Goal: Transaction & Acquisition: Purchase product/service

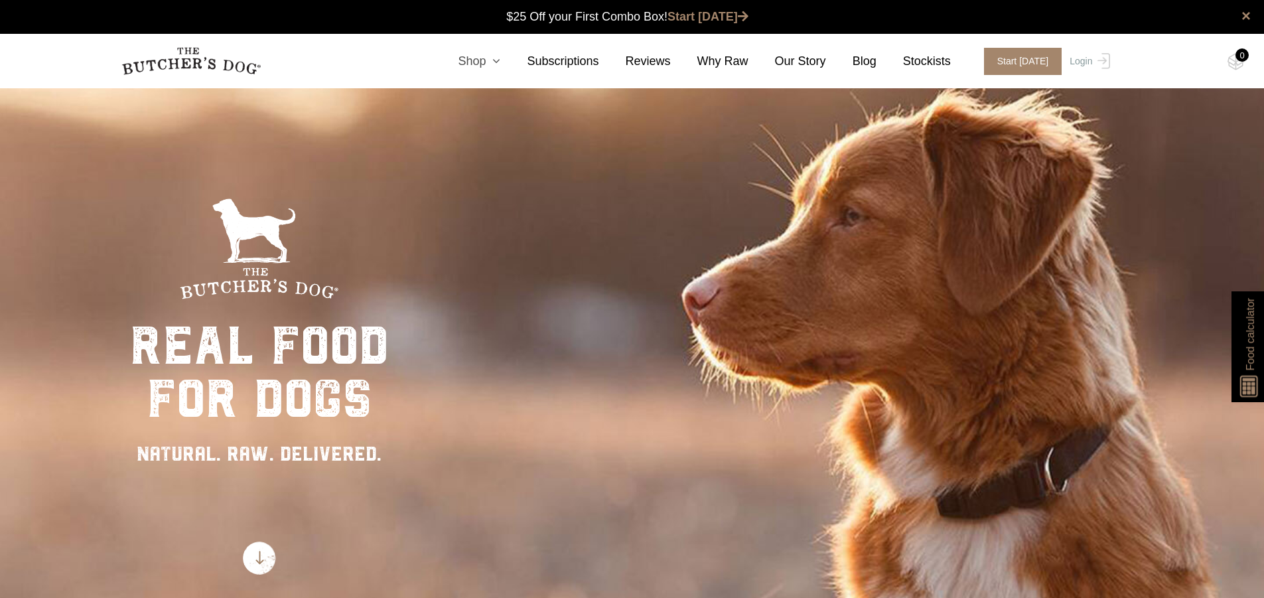
click at [490, 59] on link "Shop" at bounding box center [465, 61] width 69 height 18
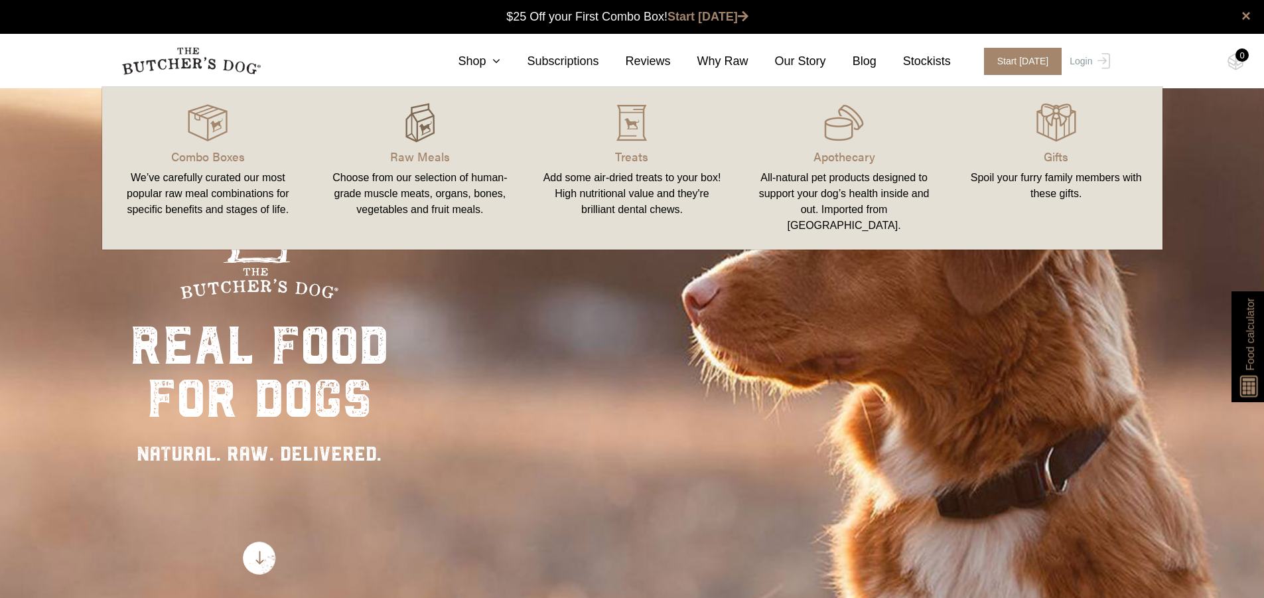
click at [429, 141] on img at bounding box center [420, 123] width 40 height 40
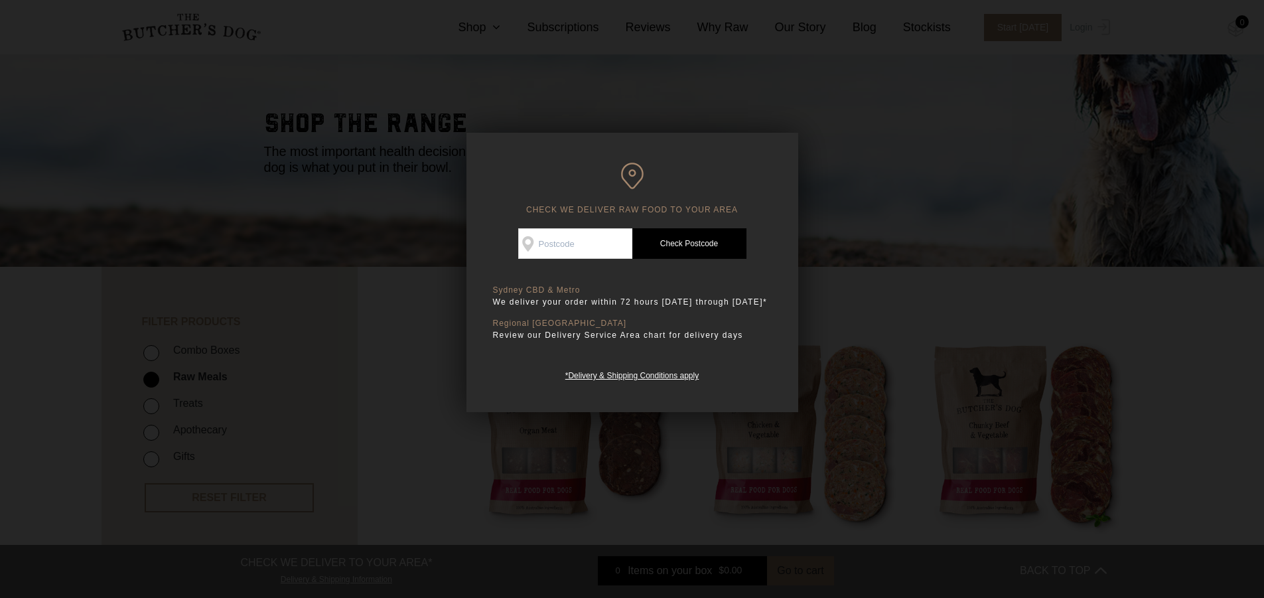
drag, startPoint x: 579, startPoint y: 226, endPoint x: 579, endPoint y: 238, distance: 11.3
click at [579, 227] on div "CHECK WE DELIVER RAW FOOD TO YOUR AREA Good news! We deliver to your area Check…" at bounding box center [632, 272] width 332 height 279
click at [579, 240] on input "Check Availability At" at bounding box center [575, 243] width 114 height 31
type input "2230"
click at [670, 243] on link "Check Postcode" at bounding box center [689, 243] width 114 height 31
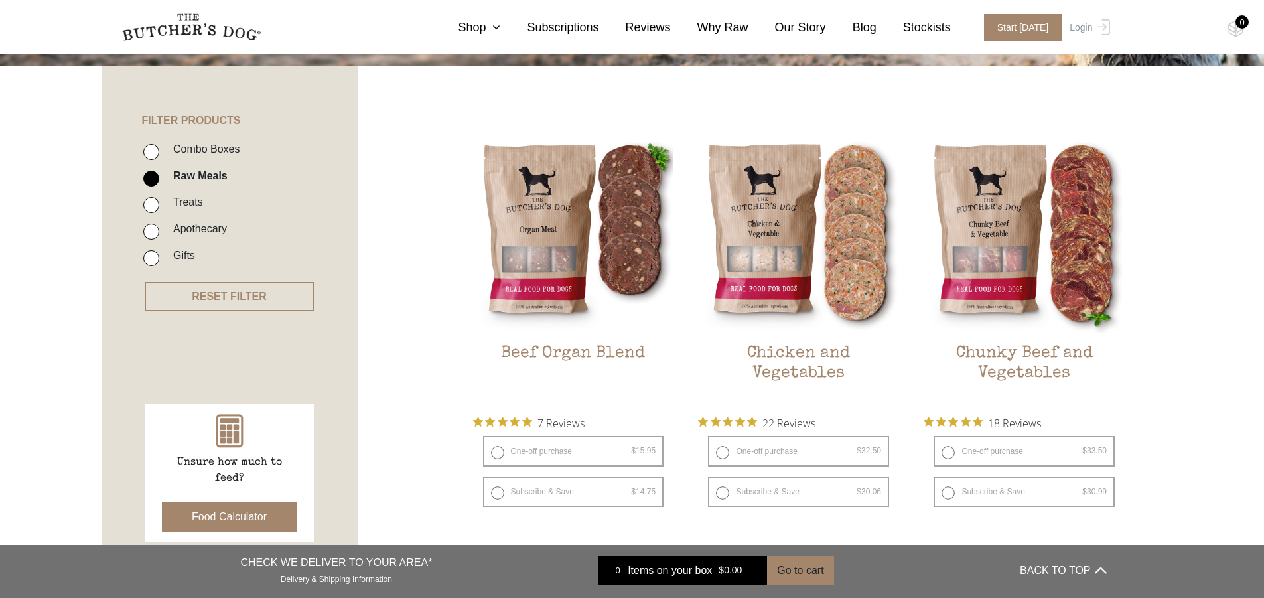
scroll to position [199, 0]
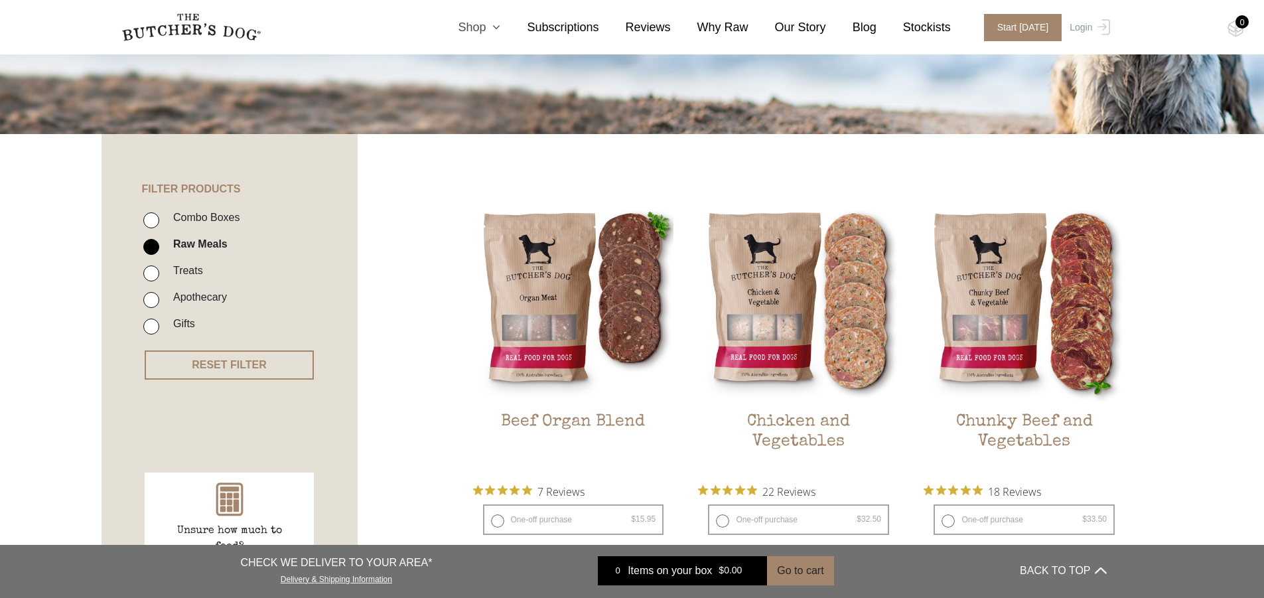
click at [500, 29] on icon at bounding box center [493, 27] width 15 height 12
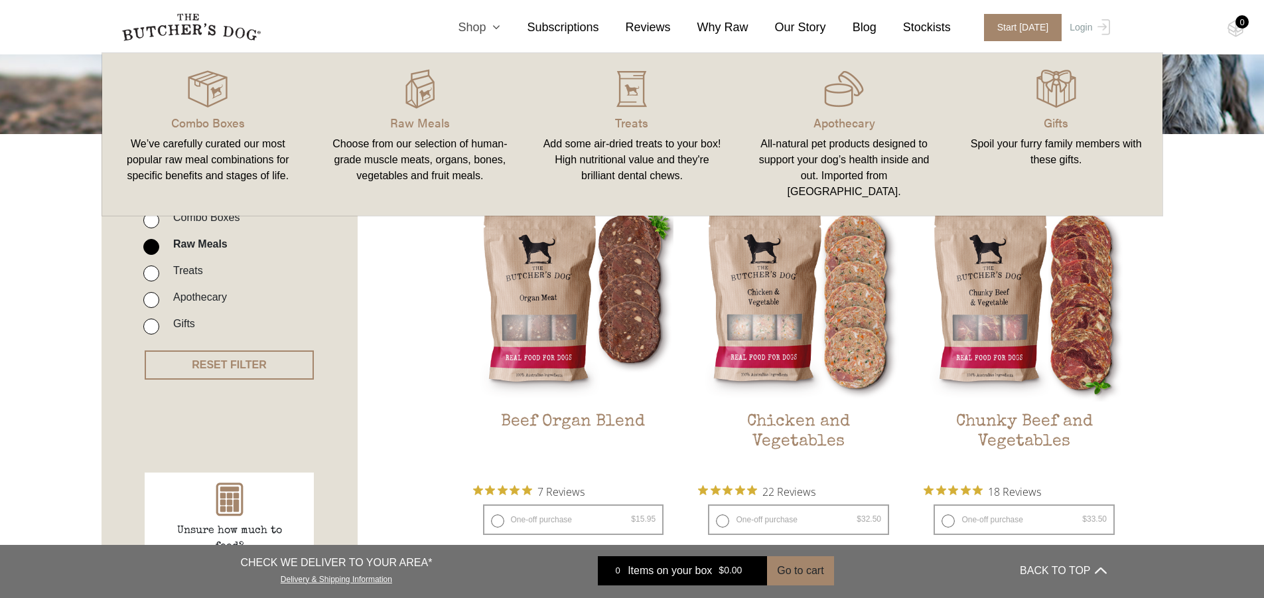
click at [500, 29] on icon at bounding box center [493, 27] width 15 height 12
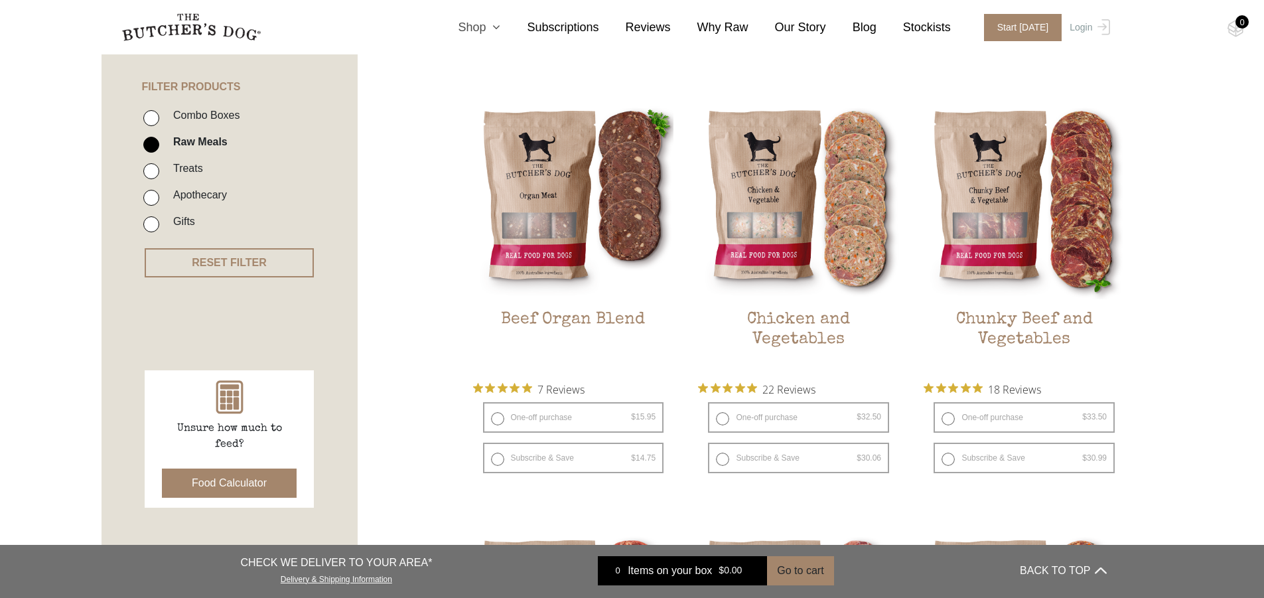
scroll to position [332, 0]
